Goal: Task Accomplishment & Management: Complete application form

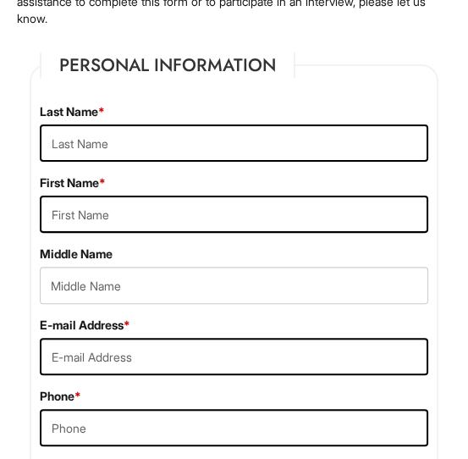
scroll to position [341, 0]
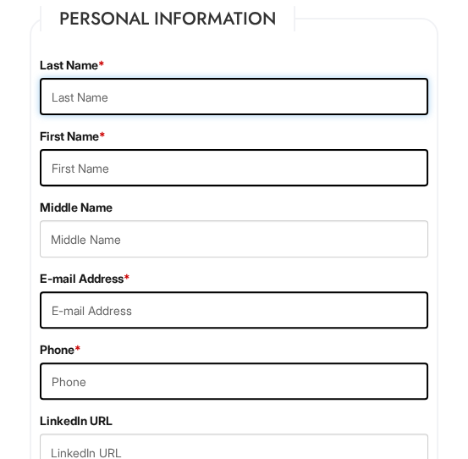
click at [154, 91] on input "text" at bounding box center [234, 96] width 389 height 37
type input "Blaylock"
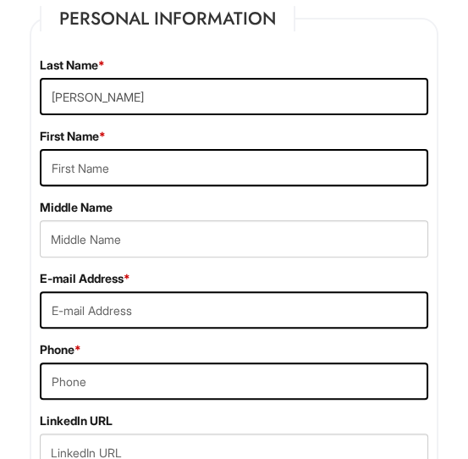
type input "Billy"
type input "C"
type input "kappaboyskip@gmail.com"
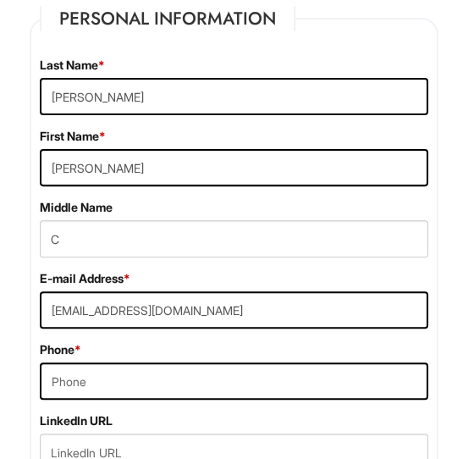
type input "2565041140"
type input "9960 Felicia Lane"
type input "Spring Valley"
select select "CA"
type input "91977"
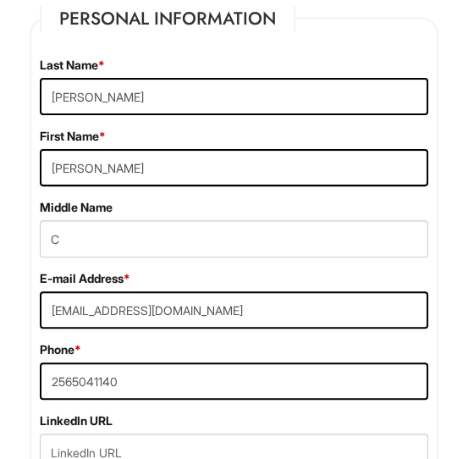
select select "United States of America"
click at [180, 329] on div "E-mail Address * kappaboyskip@gmail.com Phone * 2565041140" at bounding box center [234, 341] width 414 height 142
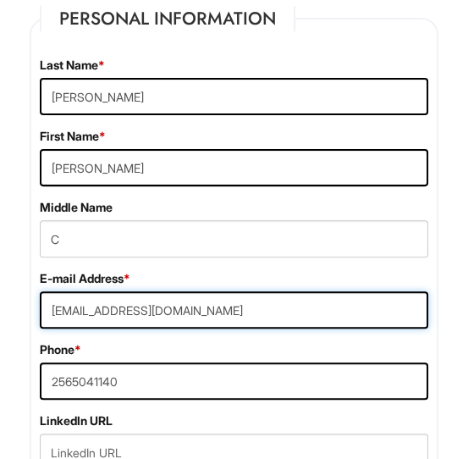
drag, startPoint x: 125, startPoint y: 308, endPoint x: 6, endPoint y: 328, distance: 121.0
type input "billy.blaylock@yahoo.com"
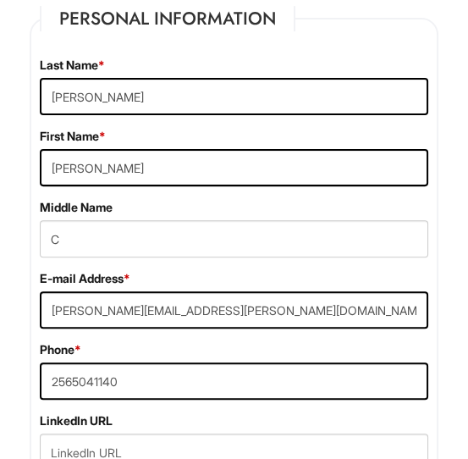
type input "J108"
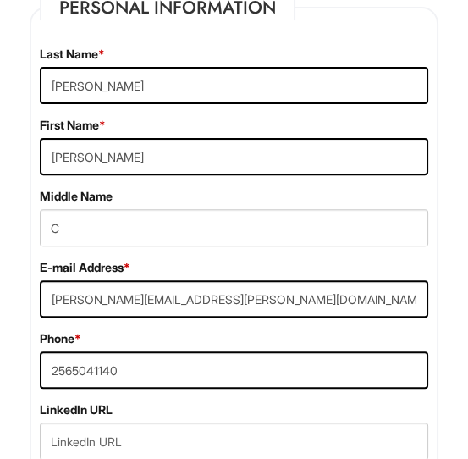
scroll to position [630, 0]
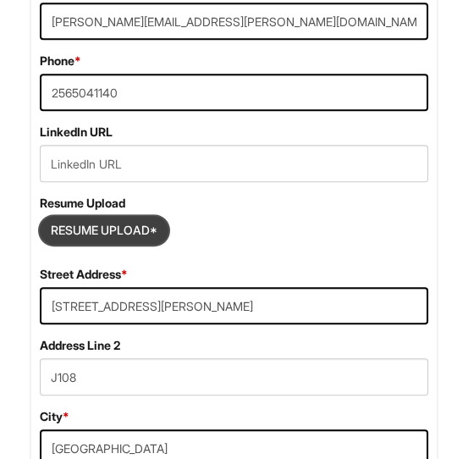
click at [59, 224] on input "Resume Upload*" at bounding box center [104, 230] width 127 height 27
type input "C:\fakepath\Blaylock Billy ATS resume.docx"
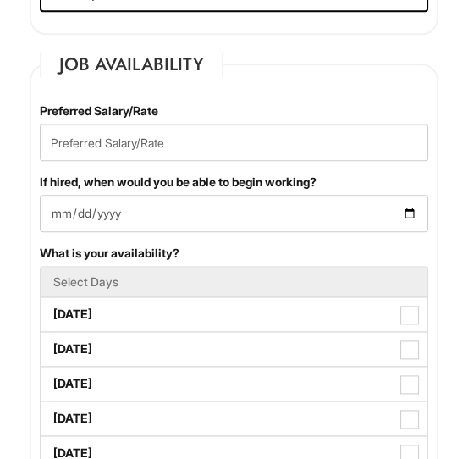
scroll to position [1350, 0]
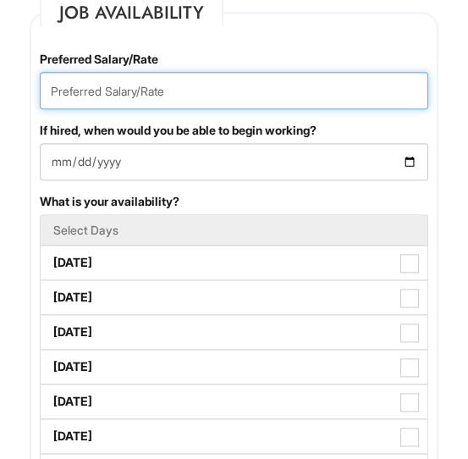
click at [79, 95] on input "text" at bounding box center [234, 90] width 389 height 37
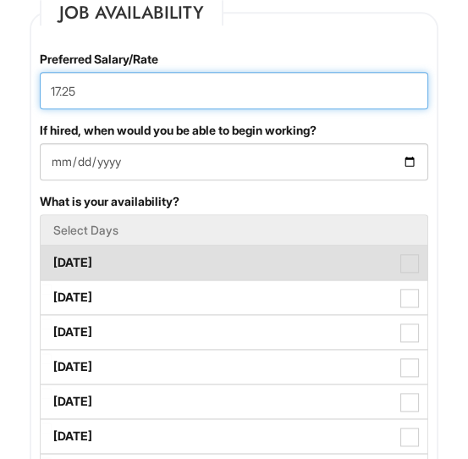
type input "17.25"
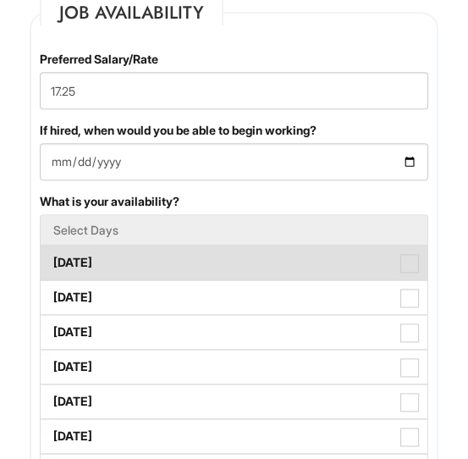
click at [324, 268] on label "Monday" at bounding box center [234, 263] width 387 height 34
click at [52, 260] on Available_Monday "Monday" at bounding box center [46, 254] width 11 height 11
checkbox Available_Monday "true"
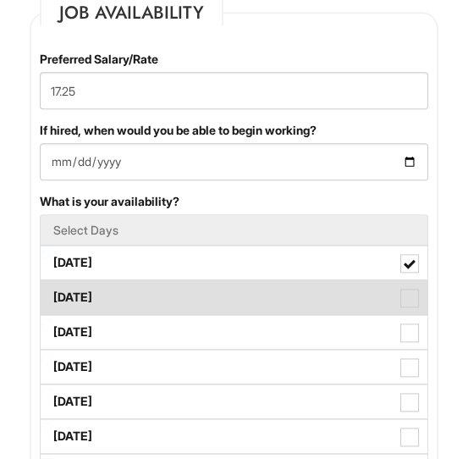
click at [348, 298] on label "Tuesday" at bounding box center [234, 297] width 387 height 34
click at [52, 295] on Available_Tuesday "Tuesday" at bounding box center [46, 289] width 11 height 11
checkbox Available_Tuesday "true"
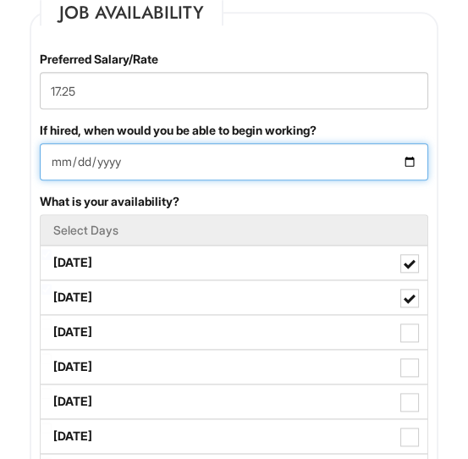
click at [427, 154] on input "If hired, when would you be able to begin working?" at bounding box center [234, 161] width 389 height 37
click at [406, 158] on input "If hired, when would you be able to begin working?" at bounding box center [234, 161] width 389 height 37
type input "2025-09-08"
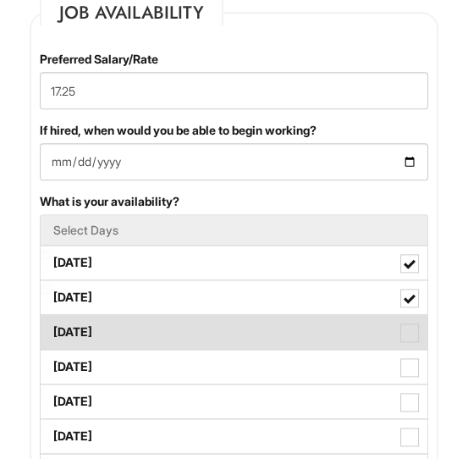
click at [362, 333] on label "Wednesday" at bounding box center [234, 332] width 387 height 34
click at [52, 330] on Available_Wednesday "Wednesday" at bounding box center [46, 324] width 11 height 11
checkbox Available_Wednesday "true"
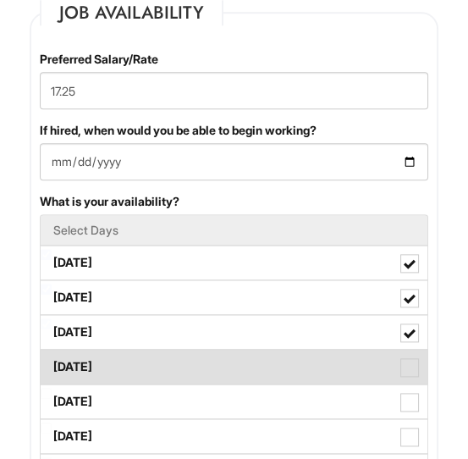
click at [372, 354] on label "Thursday" at bounding box center [234, 367] width 387 height 34
click at [52, 354] on Available_Thursday "Thursday" at bounding box center [46, 358] width 11 height 11
checkbox Available_Thursday "true"
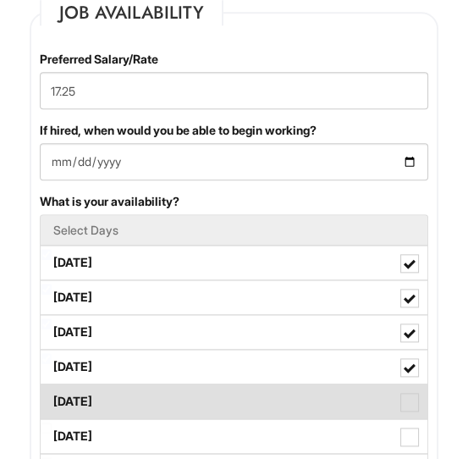
click at [381, 396] on label "Friday" at bounding box center [234, 402] width 387 height 34
click at [52, 396] on Available_Friday "Friday" at bounding box center [46, 393] width 11 height 11
checkbox Available_Friday "true"
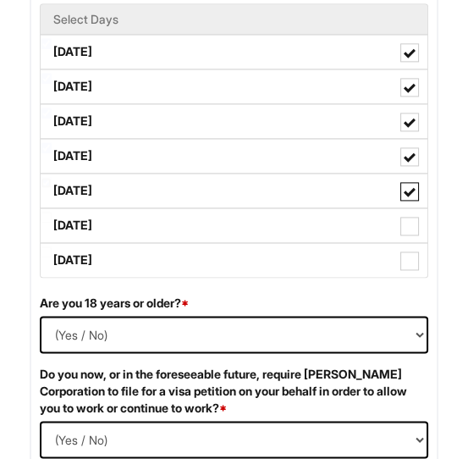
scroll to position [1576, 0]
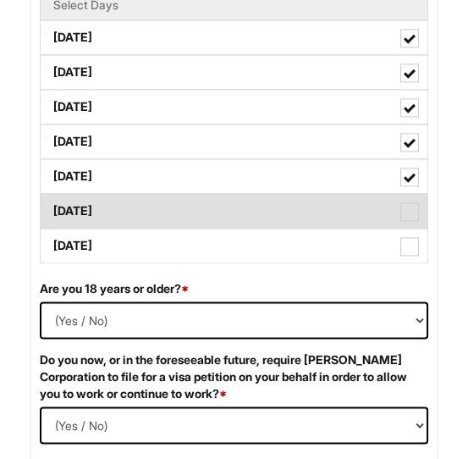
click at [414, 216] on span at bounding box center [410, 211] width 19 height 19
click at [52, 208] on Available_Saturday "Saturday" at bounding box center [46, 202] width 11 height 11
checkbox Available_Saturday "true"
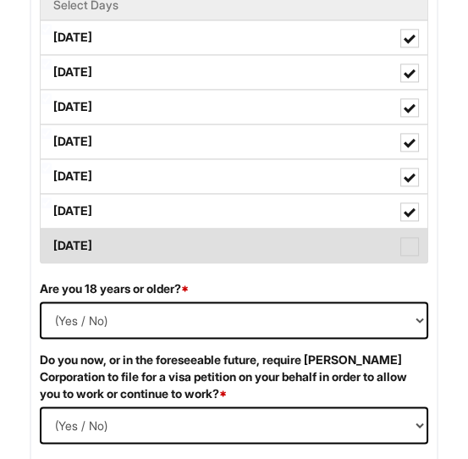
click at [327, 249] on label "Sunday" at bounding box center [234, 246] width 387 height 34
click at [52, 243] on Available_Sunday "Sunday" at bounding box center [46, 237] width 11 height 11
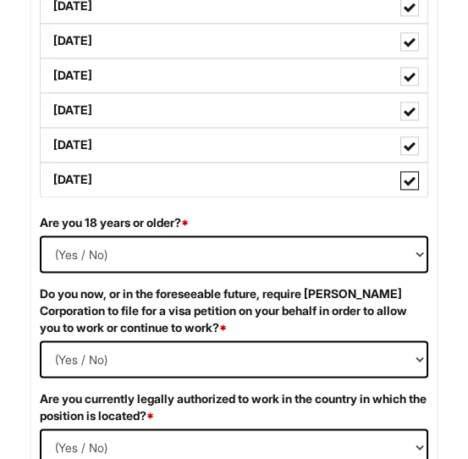
scroll to position [1651, 0]
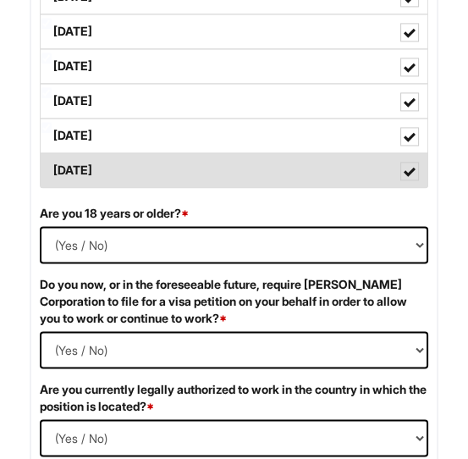
click at [413, 166] on span at bounding box center [410, 172] width 12 height 12
click at [52, 165] on Available_Sunday "Sunday" at bounding box center [46, 162] width 11 height 11
checkbox Available_Sunday "false"
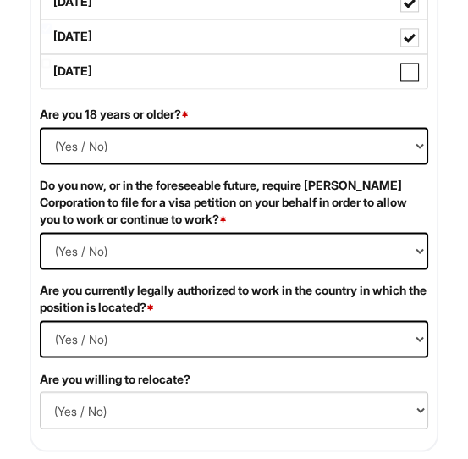
scroll to position [1708, 0]
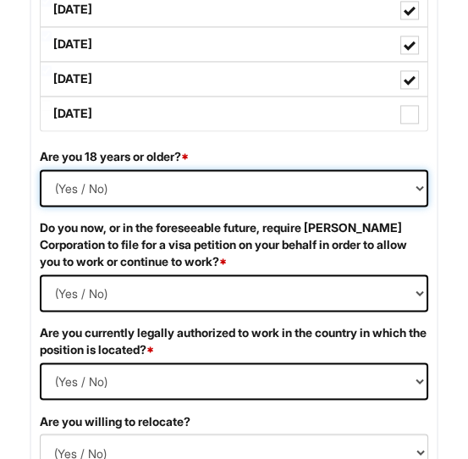
click at [322, 177] on select "(Yes / No) Yes No" at bounding box center [234, 187] width 389 height 37
select select "Yes"
click at [40, 169] on select "(Yes / No) Yes No" at bounding box center [234, 187] width 389 height 37
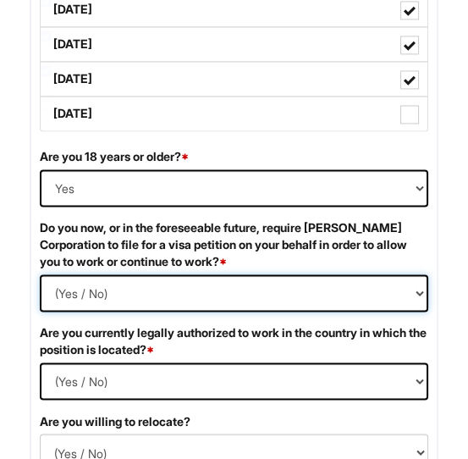
click at [246, 283] on Required "(Yes / No) Yes No" at bounding box center [234, 292] width 389 height 37
select Required "No"
click at [40, 274] on Required "(Yes / No) Yes No" at bounding box center [234, 292] width 389 height 37
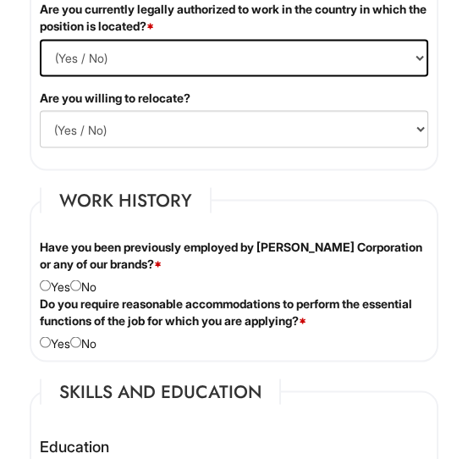
scroll to position [2037, 0]
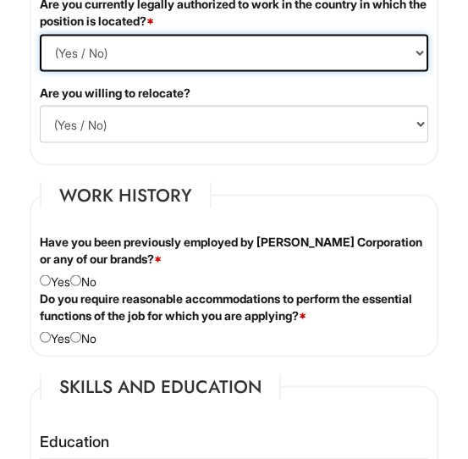
click at [346, 58] on select "(Yes / No) Yes No" at bounding box center [234, 52] width 389 height 37
select select "Yes"
click at [40, 34] on select "(Yes / No) Yes No" at bounding box center [234, 52] width 389 height 37
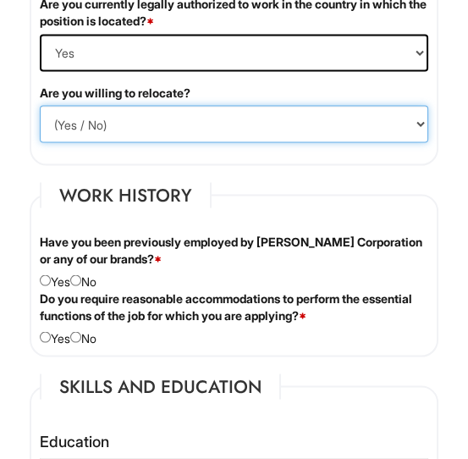
click at [306, 117] on select "(Yes / No) No Yes" at bounding box center [234, 123] width 389 height 37
select select "N"
click at [40, 105] on select "(Yes / No) No Yes" at bounding box center [234, 123] width 389 height 37
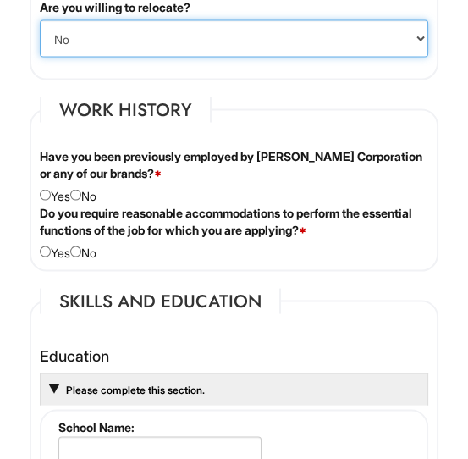
scroll to position [2126, 0]
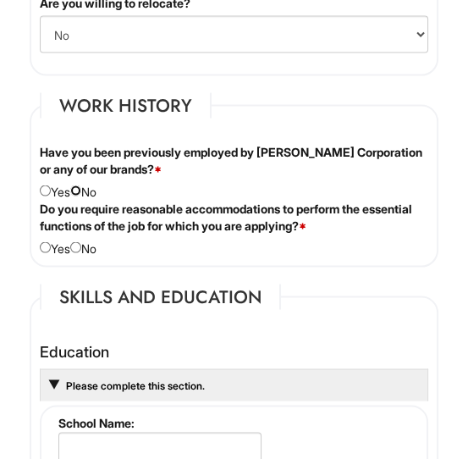
click at [81, 187] on input "radio" at bounding box center [75, 191] width 11 height 11
radio input "true"
click at [81, 247] on input "radio" at bounding box center [75, 247] width 11 height 11
radio input "true"
click at [52, 246] on div "Do you require reasonable accommodations to perform the essential functions of …" at bounding box center [234, 229] width 414 height 57
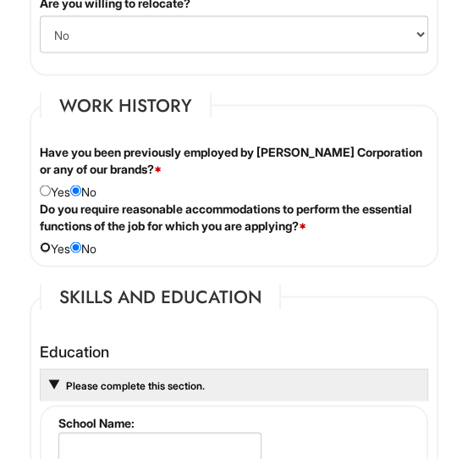
click at [47, 246] on input "radio" at bounding box center [45, 247] width 11 height 11
radio input "true"
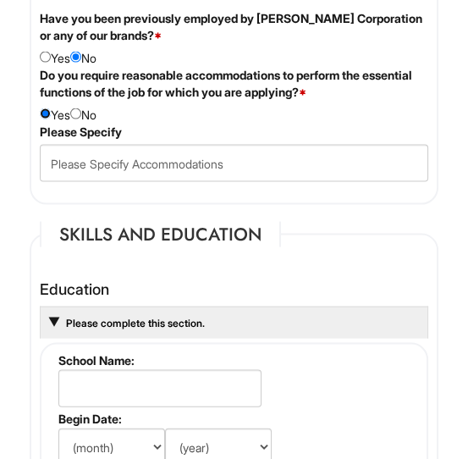
scroll to position [2226, 0]
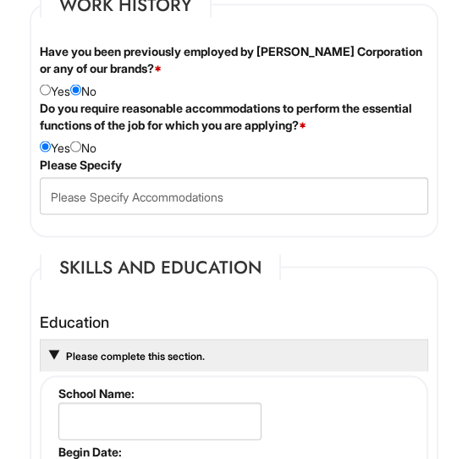
click at [89, 141] on div "Do you require reasonable accommodations to perform the essential functions of …" at bounding box center [234, 128] width 414 height 57
click at [79, 146] on input "radio" at bounding box center [75, 146] width 11 height 11
radio input "true"
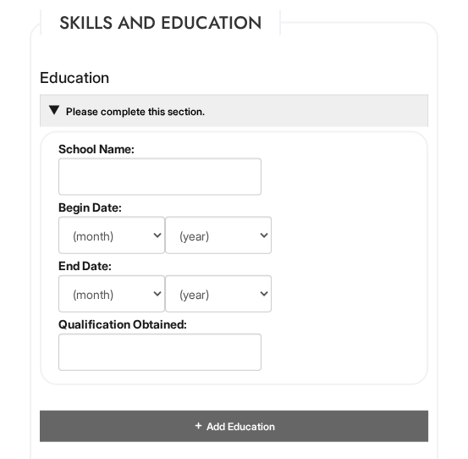
scroll to position [2409, 0]
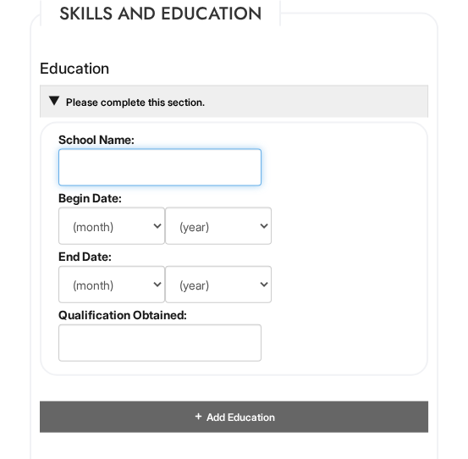
click at [151, 169] on input "text" at bounding box center [159, 167] width 203 height 37
click at [160, 175] on input "Devry" at bounding box center [159, 167] width 203 height 37
type input "Devry University"
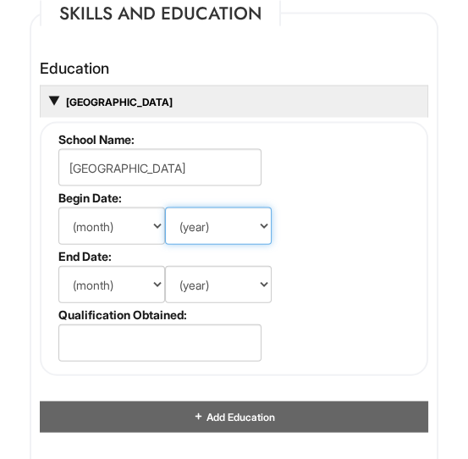
click at [218, 226] on select "(year) 2029 2028 2027 2026 2025 2024 2023 2022 2021 2020 2019 2018 2017 2016 20…" at bounding box center [218, 226] width 107 height 37
select select "2014"
click at [165, 208] on select "(year) 2029 2028 2027 2026 2025 2024 2023 2022 2021 2020 2019 2018 2017 2016 20…" at bounding box center [218, 226] width 107 height 37
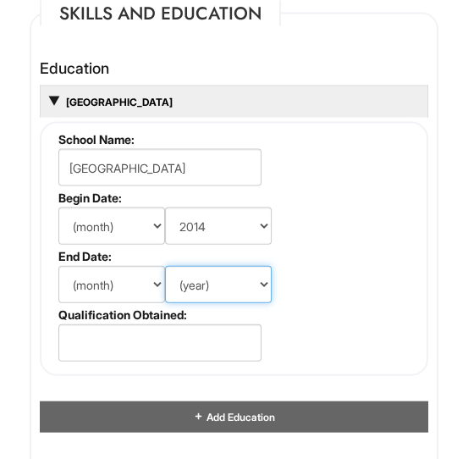
click at [231, 284] on select "(year) 2029 2028 2027 2026 2025 2024 2023 2022 2021 2020 2019 2018 2017 2016 20…" at bounding box center [218, 284] width 107 height 37
select select "2018"
click at [165, 266] on select "(year) 2029 2028 2027 2026 2025 2024 2023 2022 2021 2020 2019 2018 2017 2016 20…" at bounding box center [218, 284] width 107 height 37
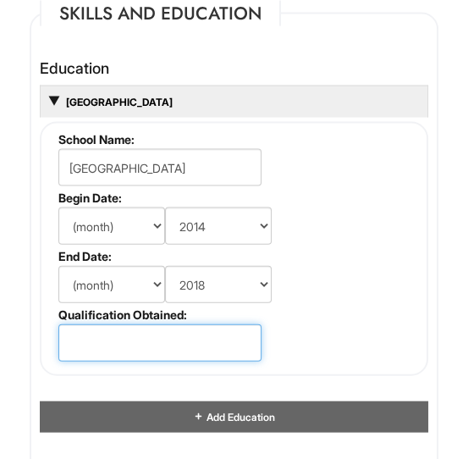
click at [115, 325] on input "text" at bounding box center [159, 342] width 203 height 37
drag, startPoint x: 115, startPoint y: 325, endPoint x: 113, endPoint y: 352, distance: 27.2
click at [113, 352] on input "text" at bounding box center [159, 342] width 203 height 37
click at [118, 348] on input "Bach" at bounding box center [159, 342] width 203 height 37
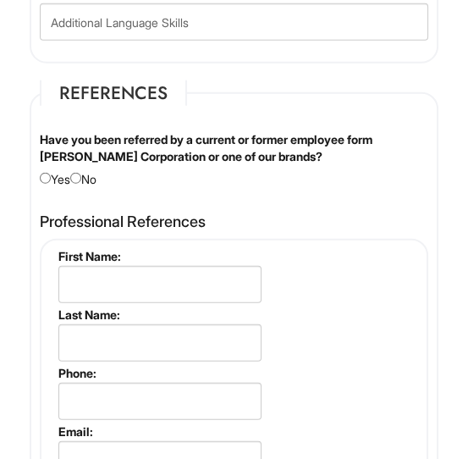
scroll to position [2951, 0]
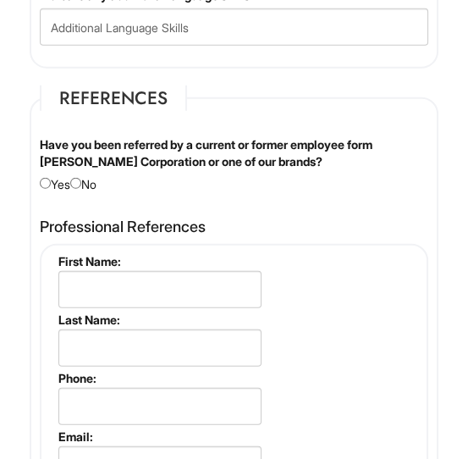
type input "Bachelor of Science"
click at [81, 178] on input "radio" at bounding box center [75, 183] width 11 height 11
radio input "true"
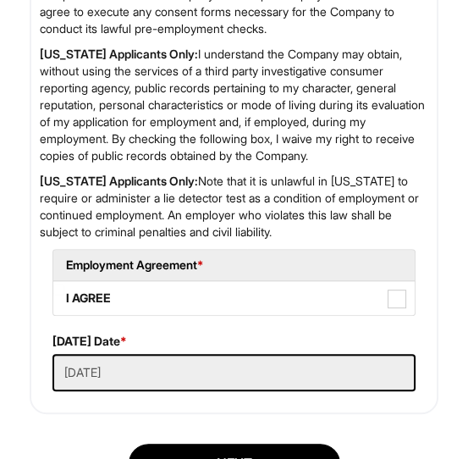
scroll to position [4660, 0]
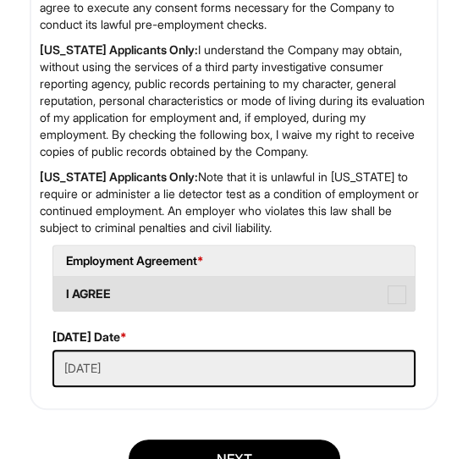
click at [403, 304] on span at bounding box center [397, 294] width 19 height 19
click at [64, 291] on AGREE "I AGREE" at bounding box center [58, 285] width 11 height 11
checkbox AGREE "true"
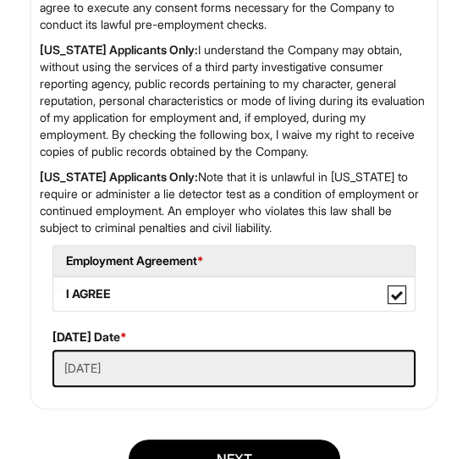
scroll to position [4847, 0]
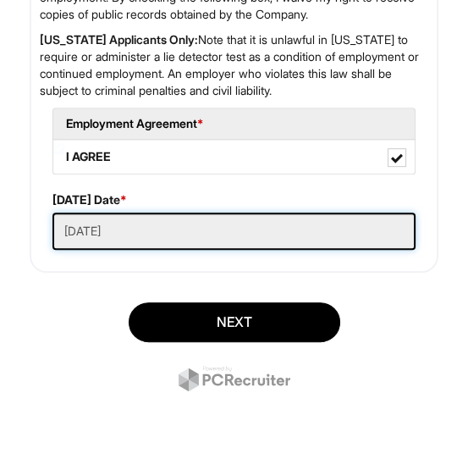
click at [281, 233] on Applied "09/03/2025" at bounding box center [234, 231] width 363 height 37
click at [125, 224] on Applied "09/03/2025" at bounding box center [234, 231] width 363 height 37
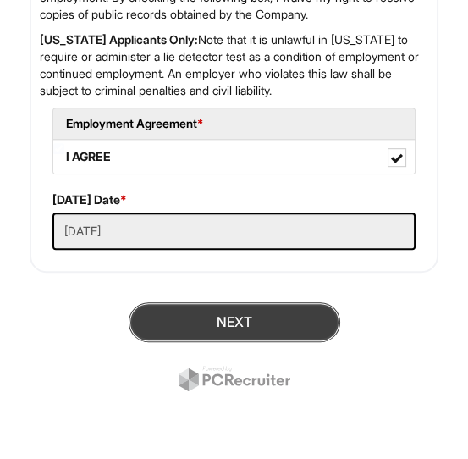
click at [180, 310] on button "Next" at bounding box center [235, 322] width 212 height 40
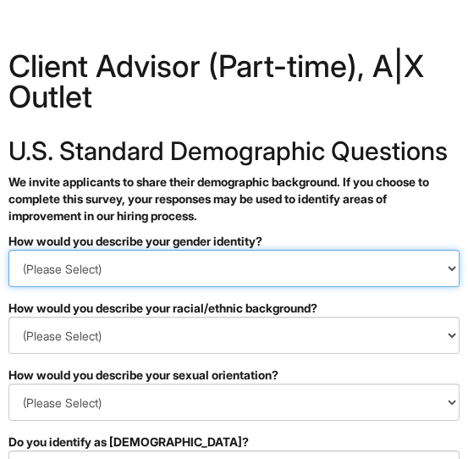
click at [189, 287] on select "(Please Select) Man Woman [DEMOGRAPHIC_DATA] I prefer to self-describe I don't …" at bounding box center [234, 268] width 452 height 37
select select "Man"
click at [8, 278] on select "(Please Select) Man Woman [DEMOGRAPHIC_DATA] I prefer to self-describe I don't …" at bounding box center [234, 268] width 452 height 37
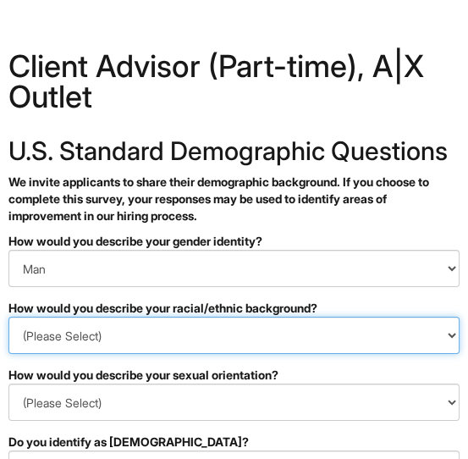
click at [105, 354] on select "(Please Select) [DEMOGRAPHIC_DATA] or of [DEMOGRAPHIC_DATA] descent [DEMOGRAPHI…" at bounding box center [234, 335] width 452 height 37
select select "Black or of [DEMOGRAPHIC_DATA] descent"
click at [8, 345] on select "(Please Select) [DEMOGRAPHIC_DATA] or of [DEMOGRAPHIC_DATA] descent [DEMOGRAPHI…" at bounding box center [234, 335] width 452 height 37
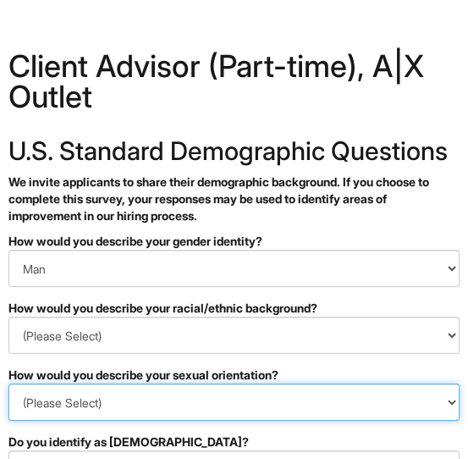
click at [108, 421] on select "(Please Select) [DEMOGRAPHIC_DATA] [DEMOGRAPHIC_DATA] and/or [DEMOGRAPHIC_DATA]…" at bounding box center [234, 402] width 452 height 37
select select "[DEMOGRAPHIC_DATA]"
click at [8, 412] on select "(Please Select) [DEMOGRAPHIC_DATA] [DEMOGRAPHIC_DATA] and/or [DEMOGRAPHIC_DATA]…" at bounding box center [234, 402] width 452 height 37
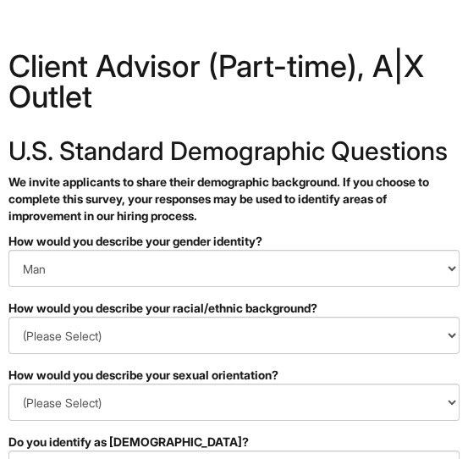
click at [252, 224] on p "We invite applicants to share their demographic background. If you choose to co…" at bounding box center [234, 199] width 452 height 51
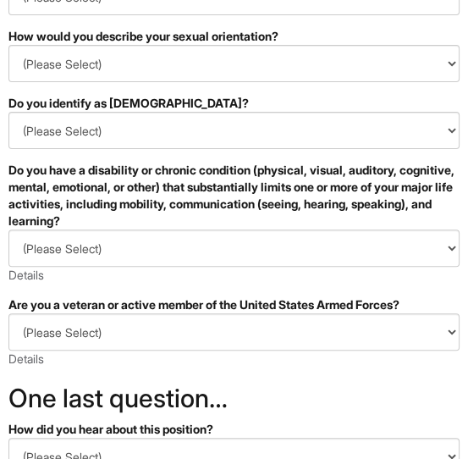
scroll to position [373, 0]
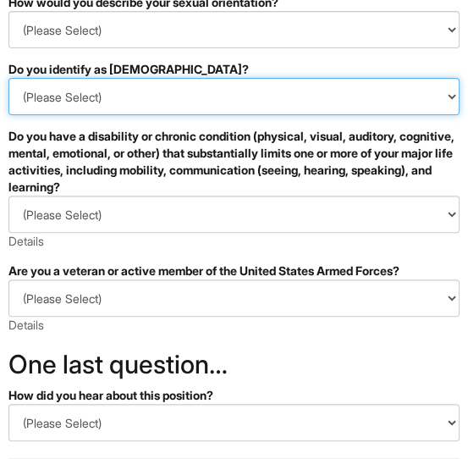
click at [252, 115] on select "(Please Select) Yes No I prefer to self-describe I don't wish to answer" at bounding box center [234, 96] width 452 height 37
select select "No"
click at [8, 106] on select "(Please Select) Yes No I prefer to self-describe I don't wish to answer" at bounding box center [234, 96] width 452 height 37
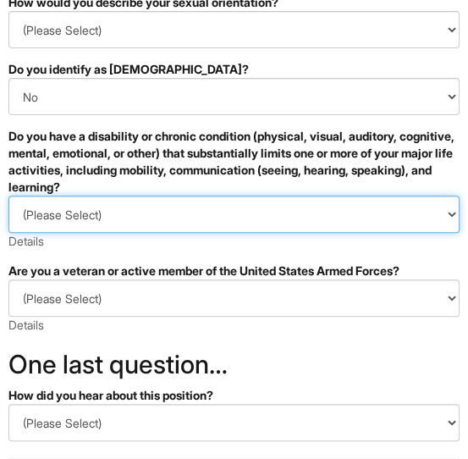
click at [122, 233] on select "(Please Select) YES, I HAVE A DISABILITY (or previously had a disability) NO, I…" at bounding box center [234, 214] width 452 height 37
select select "YES, I HAVE A DISABILITY (or previously had a disability)"
click at [8, 224] on select "(Please Select) YES, I HAVE A DISABILITY (or previously had a disability) NO, I…" at bounding box center [234, 214] width 452 height 37
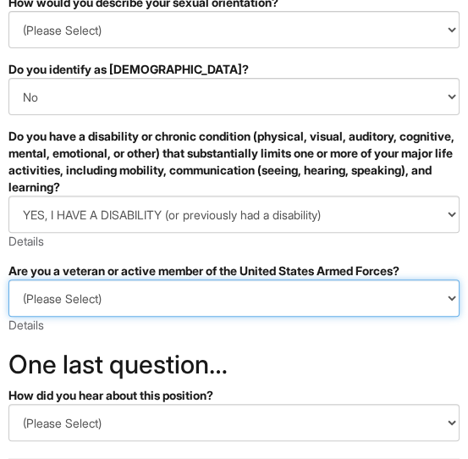
click at [125, 317] on select "(Please Select) I IDENTIFY AS ONE OR MORE OF THE CLASSIFICATIONS OF PROTECTED V…" at bounding box center [234, 298] width 452 height 37
select select "I IDENTIFY AS ONE OR MORE OF THE CLASSIFICATIONS OF PROTECTED VETERANS LISTED"
click at [8, 308] on select "(Please Select) I IDENTIFY AS ONE OR MORE OF THE CLASSIFICATIONS OF PROTECTED V…" at bounding box center [234, 298] width 452 height 37
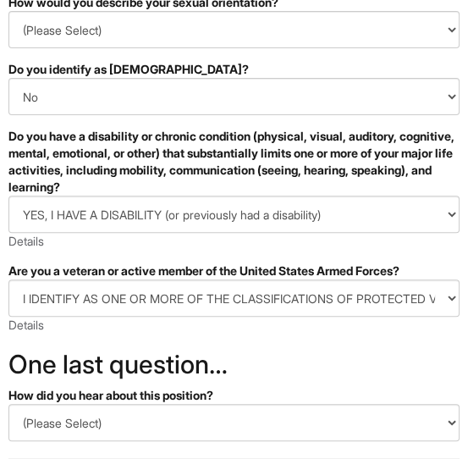
click at [119, 364] on form "PLEASE COMPLETE ALL REQUIRED FIELDS How would you describe your gender identity…" at bounding box center [234, 248] width 452 height 777
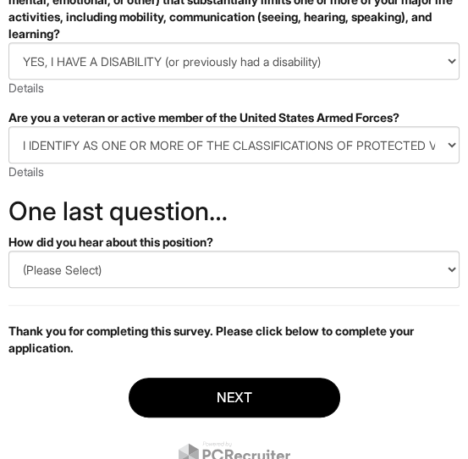
scroll to position [542, 0]
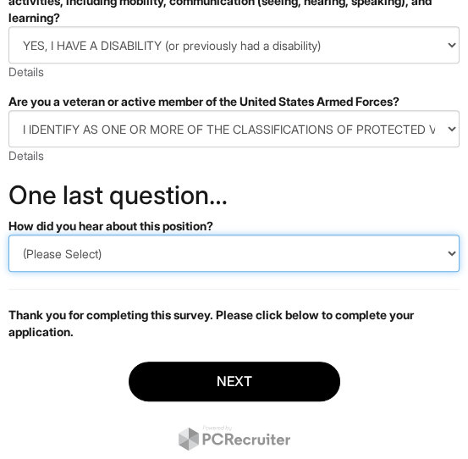
click at [148, 272] on select "(Please Select) CareerBuilder Indeed LinkedIn Monster Referral Other" at bounding box center [234, 253] width 452 height 37
select select "LinkedIn"
click at [8, 263] on select "(Please Select) CareerBuilder Indeed LinkedIn Monster Referral Other" at bounding box center [234, 253] width 452 height 37
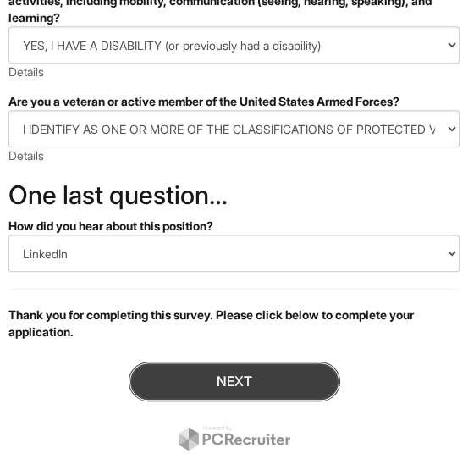
click at [158, 402] on button "Next" at bounding box center [235, 382] width 212 height 40
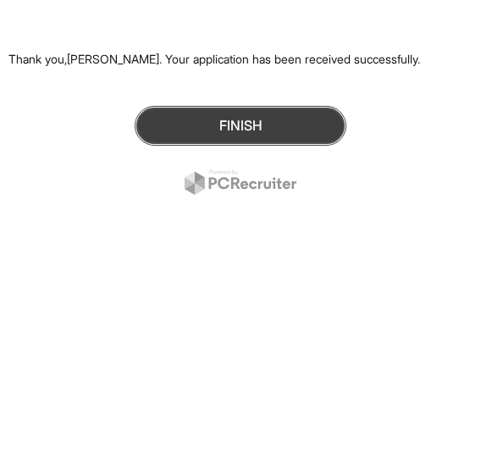
click at [239, 135] on button "Finish" at bounding box center [241, 126] width 212 height 40
